Goal: Use online tool/utility: Utilize a website feature to perform a specific function

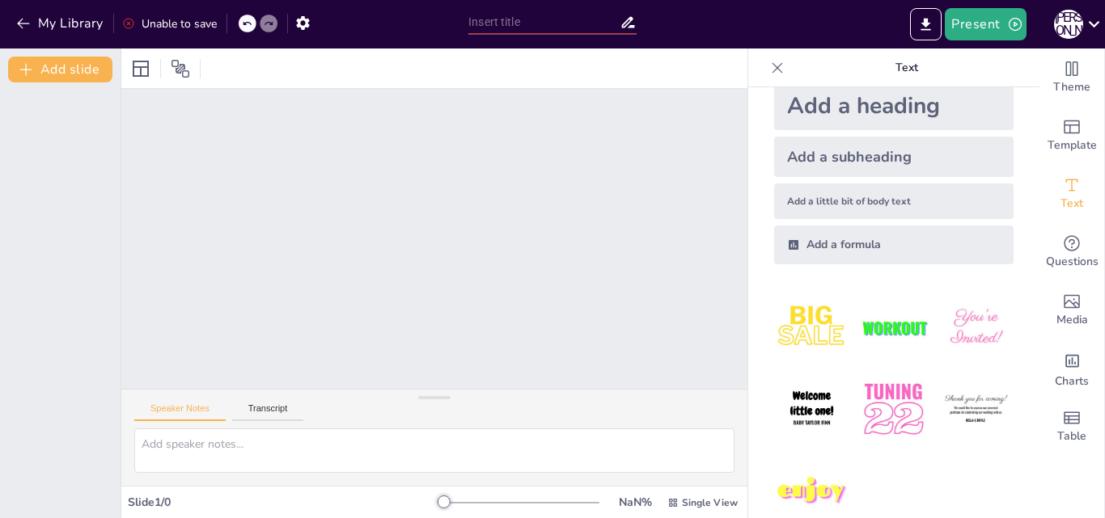
scroll to position [61, 0]
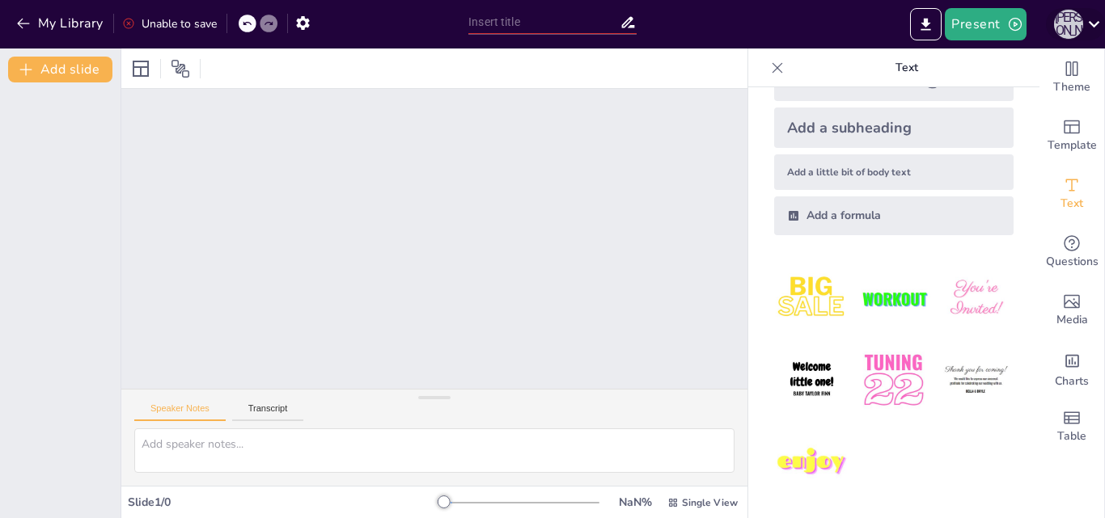
click at [1062, 23] on div "О [PERSON_NAME]" at bounding box center [1068, 24] width 29 height 29
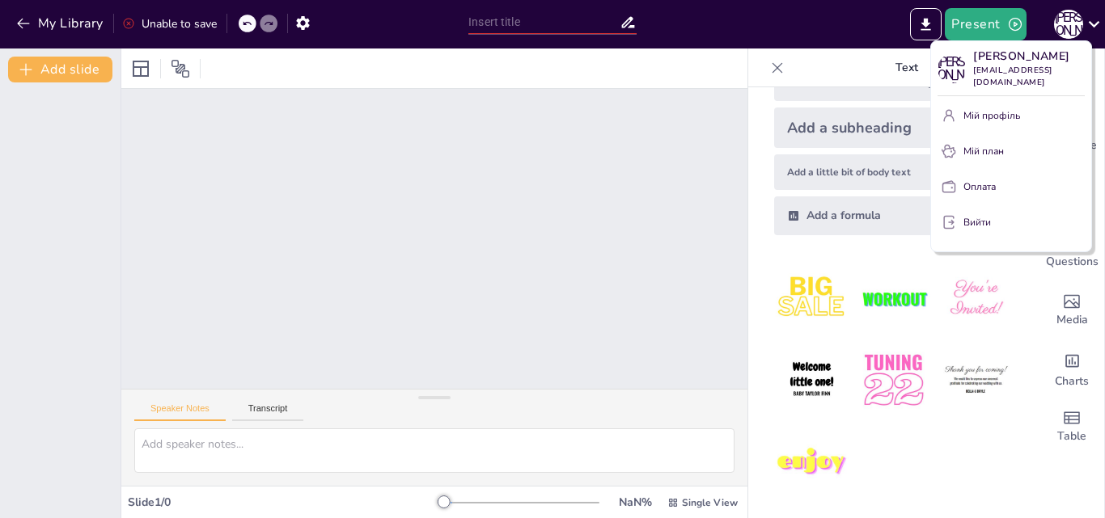
click at [874, 24] on div at bounding box center [552, 259] width 1105 height 518
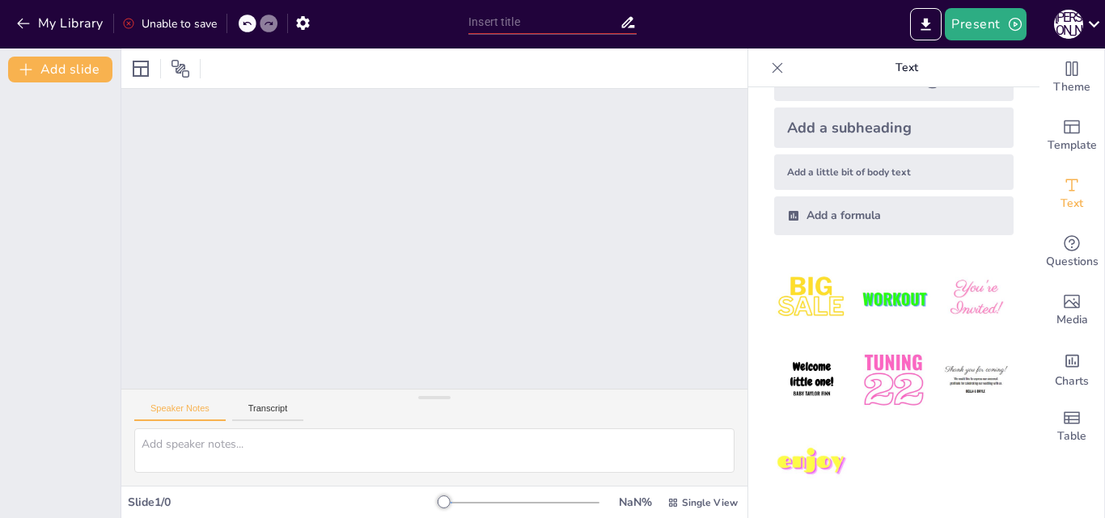
click at [641, 317] on div at bounding box center [434, 239] width 626 height 300
click at [926, 23] on icon "Export to PowerPoint" at bounding box center [926, 24] width 10 height 12
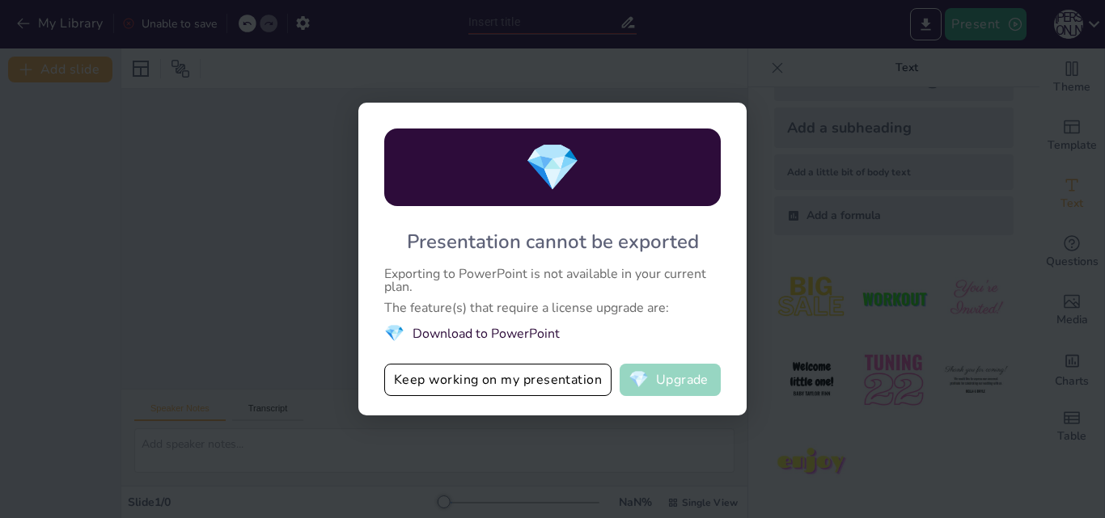
click at [671, 377] on button "💎 Upgrade" at bounding box center [670, 380] width 101 height 32
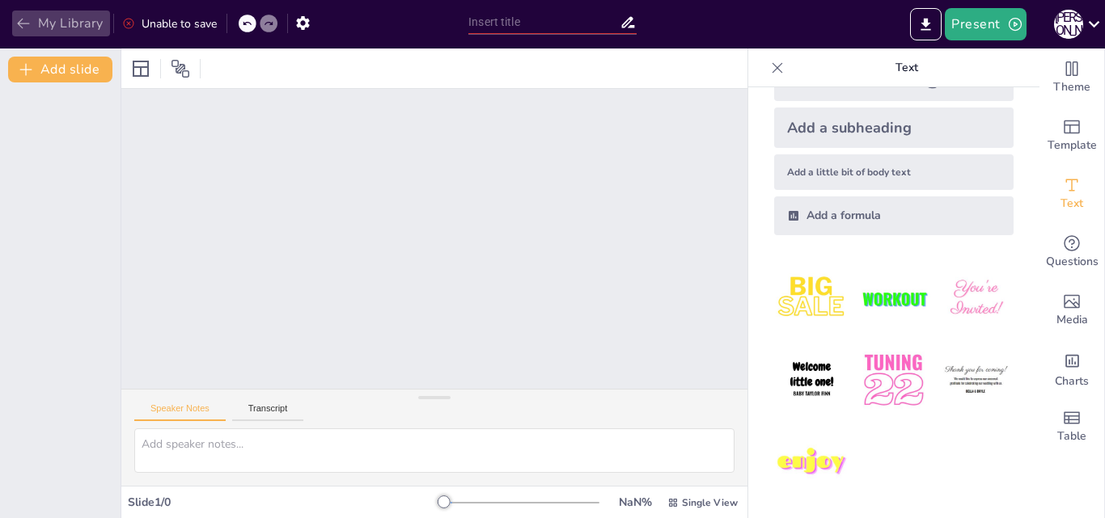
click at [20, 18] on icon "button" at bounding box center [23, 23] width 16 height 16
